Goal: Task Accomplishment & Management: Use online tool/utility

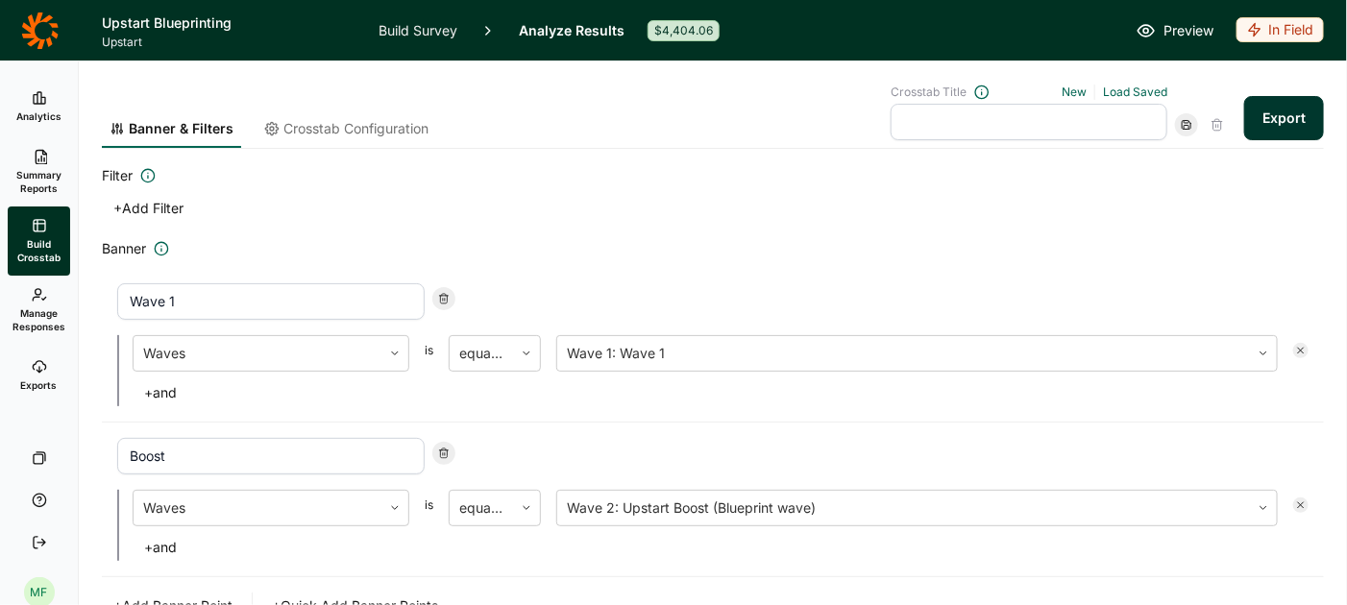
scroll to position [103, 0]
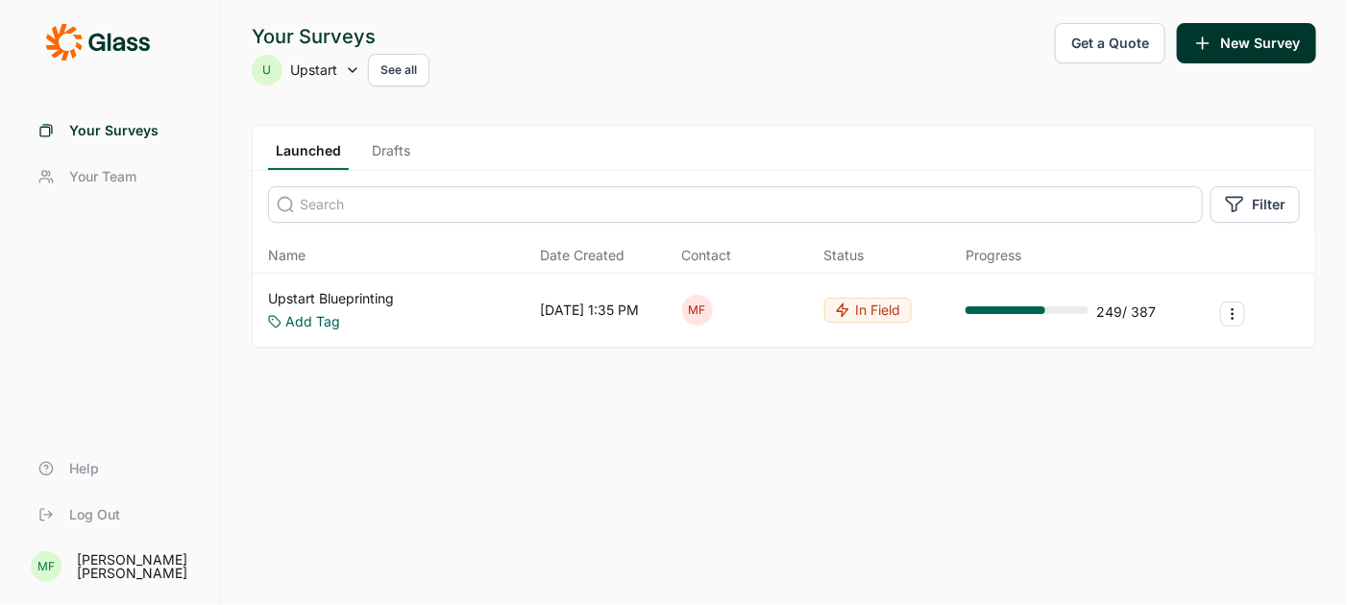
click at [355, 69] on use at bounding box center [353, 70] width 8 height 4
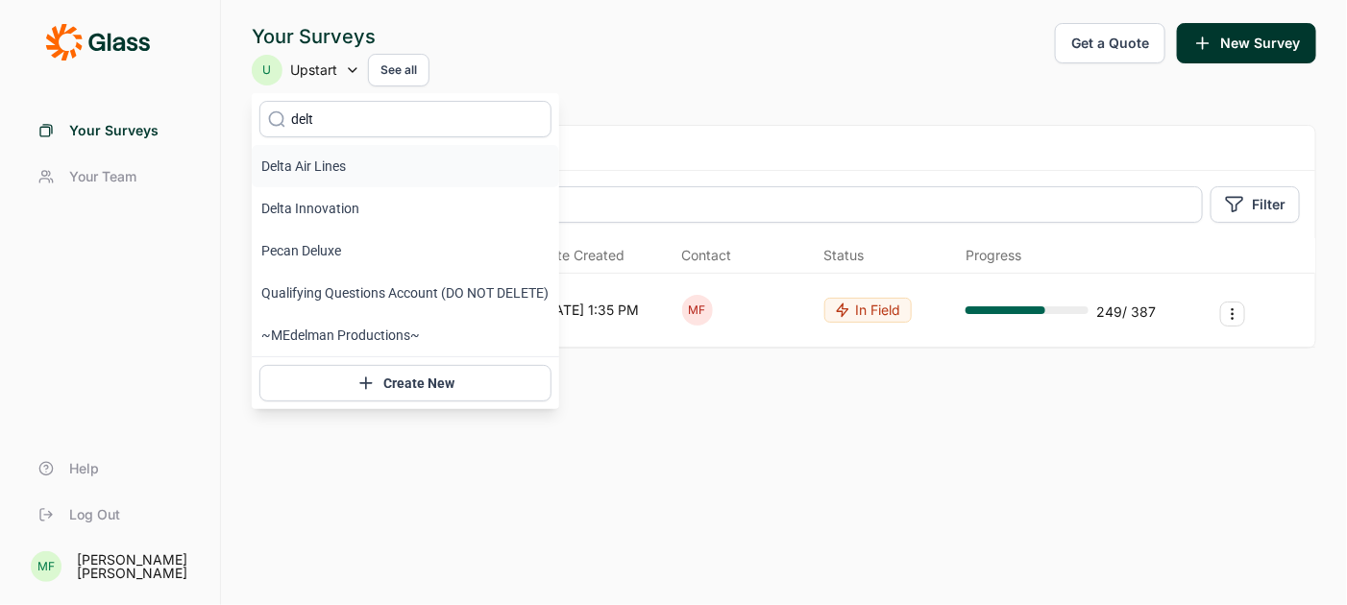
type input "delta"
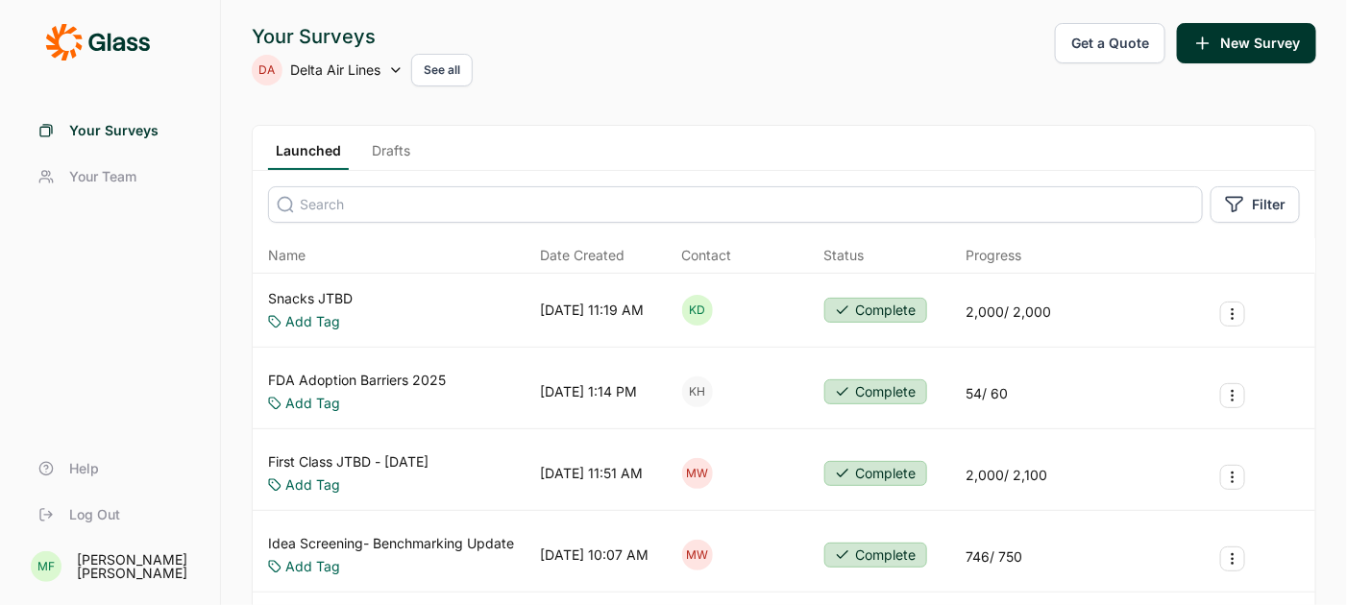
click at [313, 295] on link "Snacks JTBD" at bounding box center [310, 298] width 85 height 19
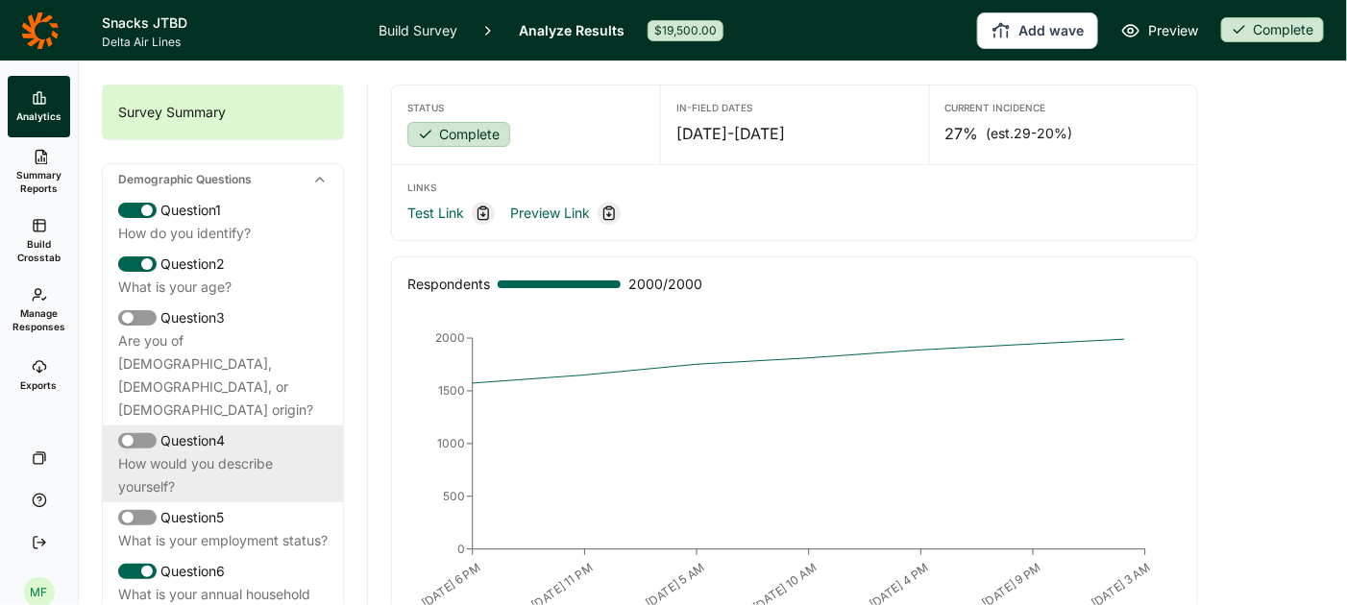
scroll to position [91, 0]
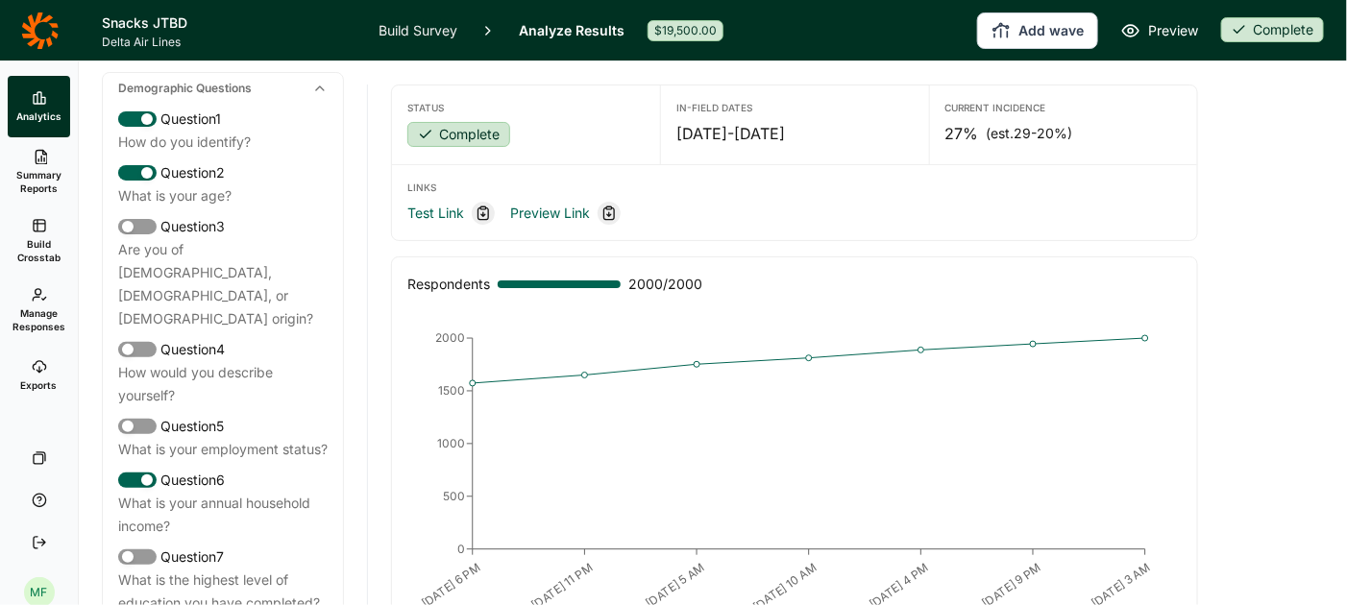
click at [33, 369] on icon at bounding box center [39, 366] width 15 height 15
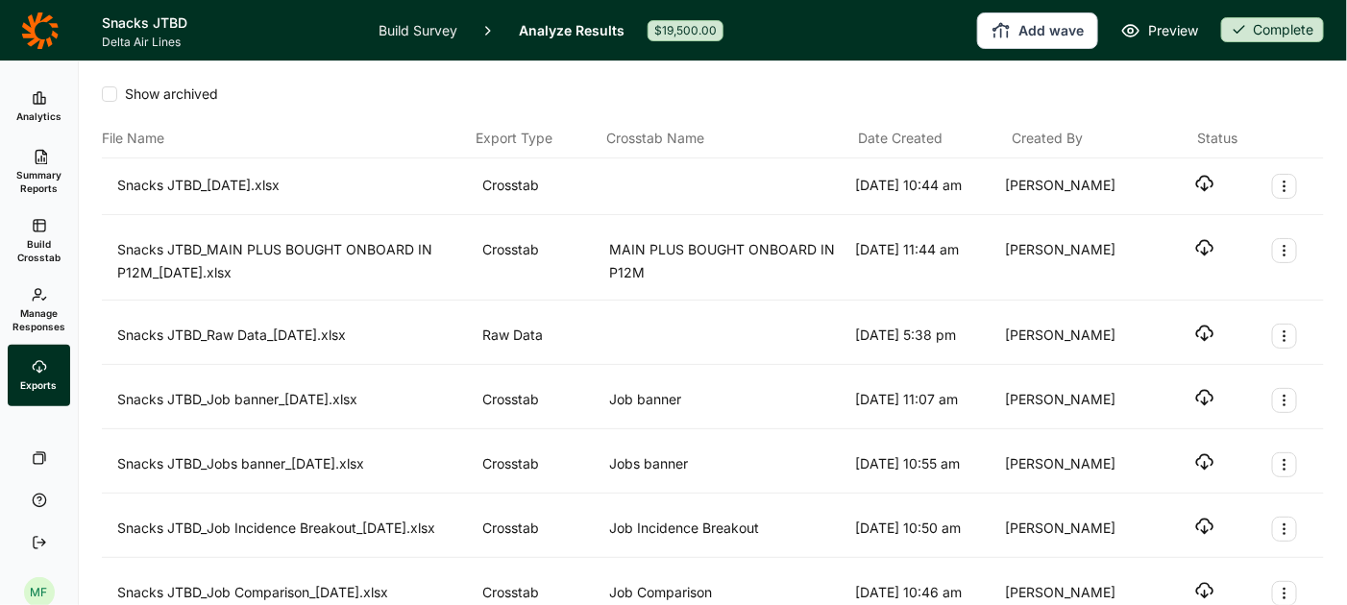
click at [40, 169] on span "Summary Reports" at bounding box center [38, 181] width 47 height 27
